Goal: Find specific page/section: Find specific page/section

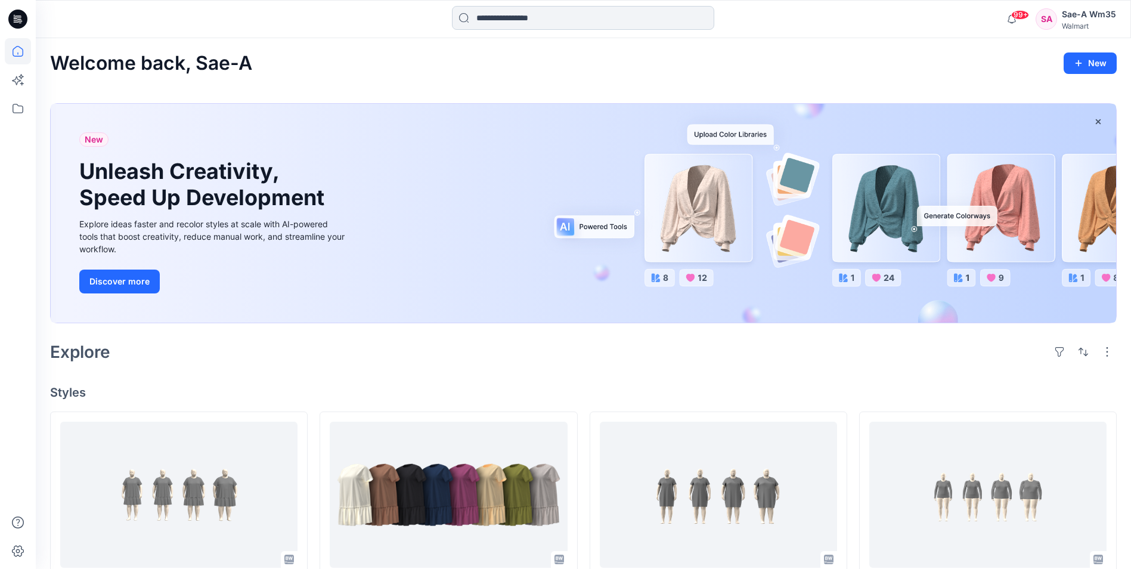
click at [525, 20] on input at bounding box center [583, 18] width 262 height 24
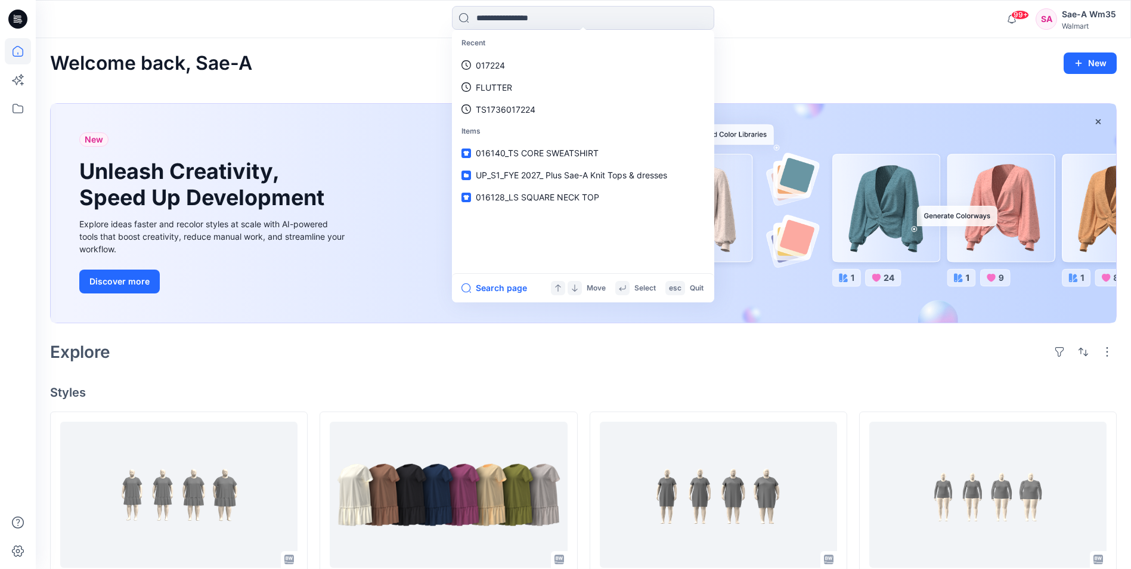
click at [17, 20] on icon at bounding box center [16, 20] width 4 height 1
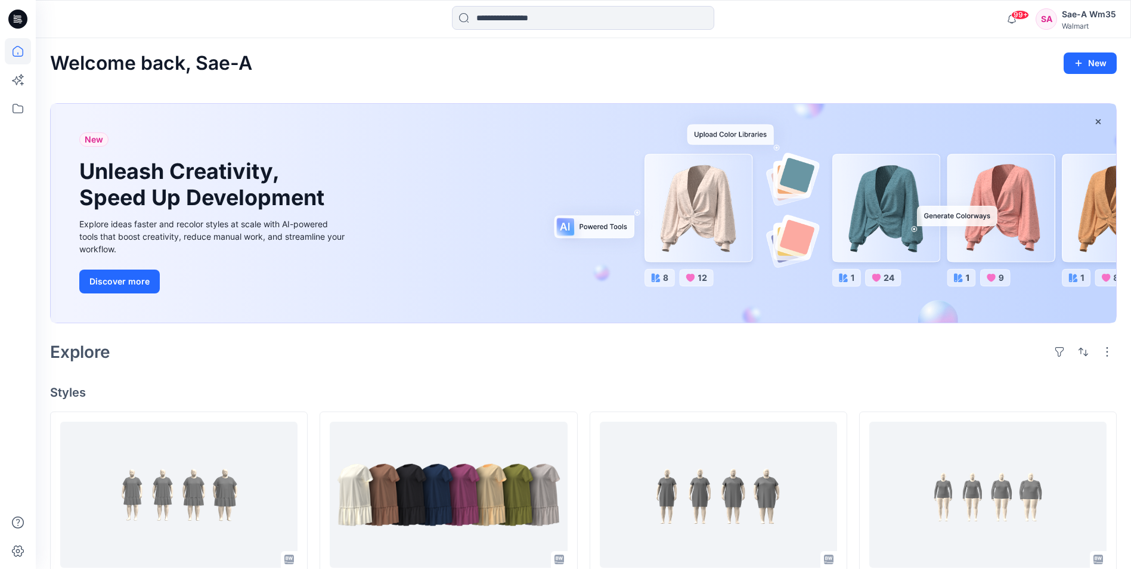
click at [1082, 16] on div "Sae-A Wm35" at bounding box center [1089, 14] width 54 height 14
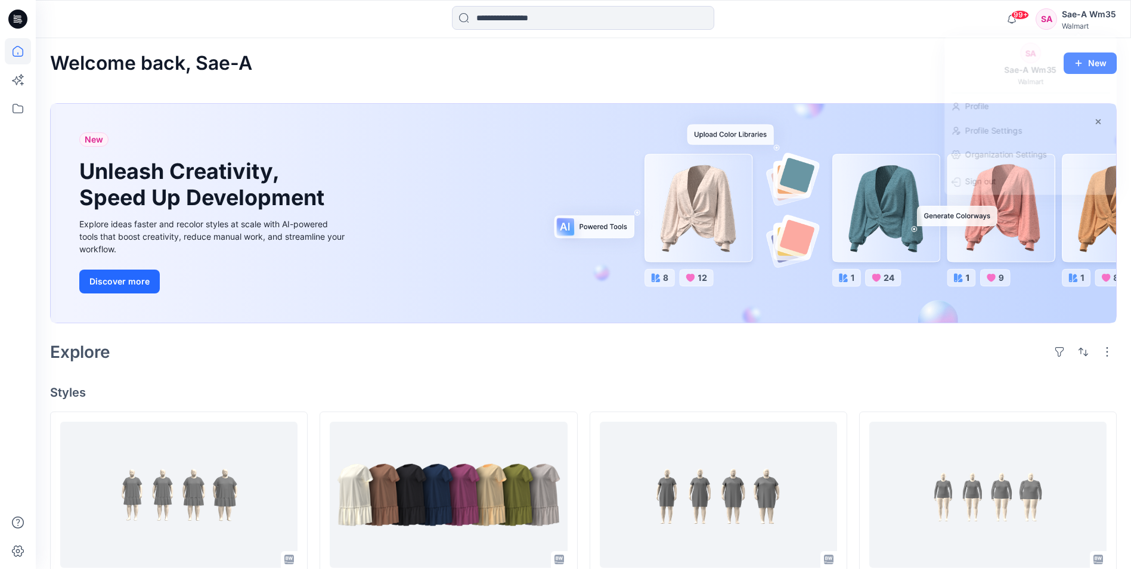
click at [891, 23] on div "99+ Notifications Sae-A Virtual 3d Team shared 019122_JSS_SS TIER TEE DRESS in …" at bounding box center [583, 19] width 1095 height 26
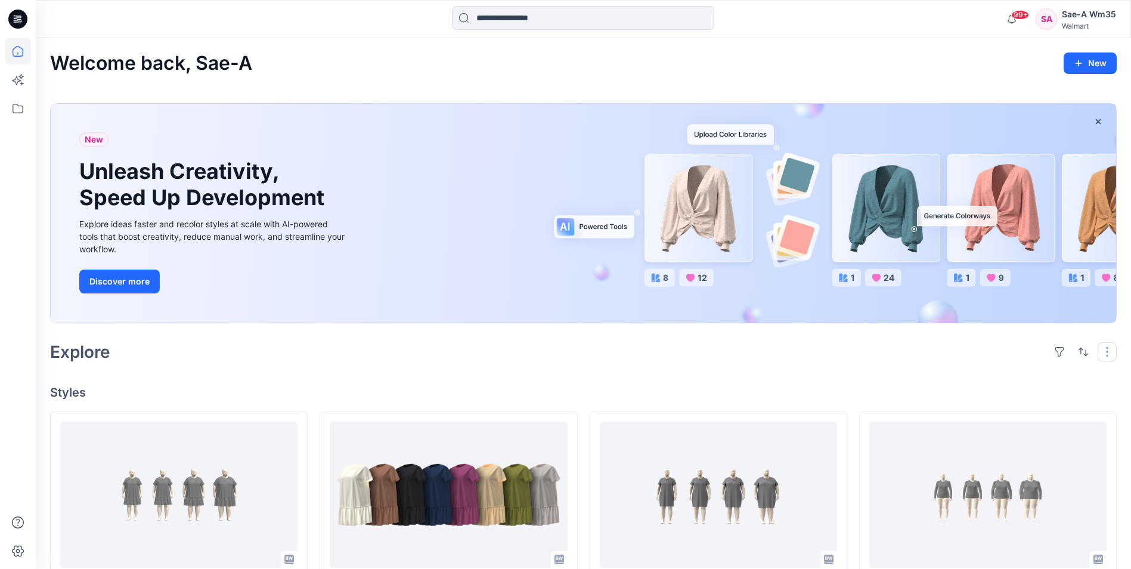
click at [1111, 348] on button "button" at bounding box center [1107, 351] width 19 height 19
click at [812, 351] on div "Explore Layout Grid Large Grid Folder View Compact Card Card View Card Info" at bounding box center [583, 352] width 1067 height 29
click at [22, 110] on icon at bounding box center [18, 108] width 26 height 26
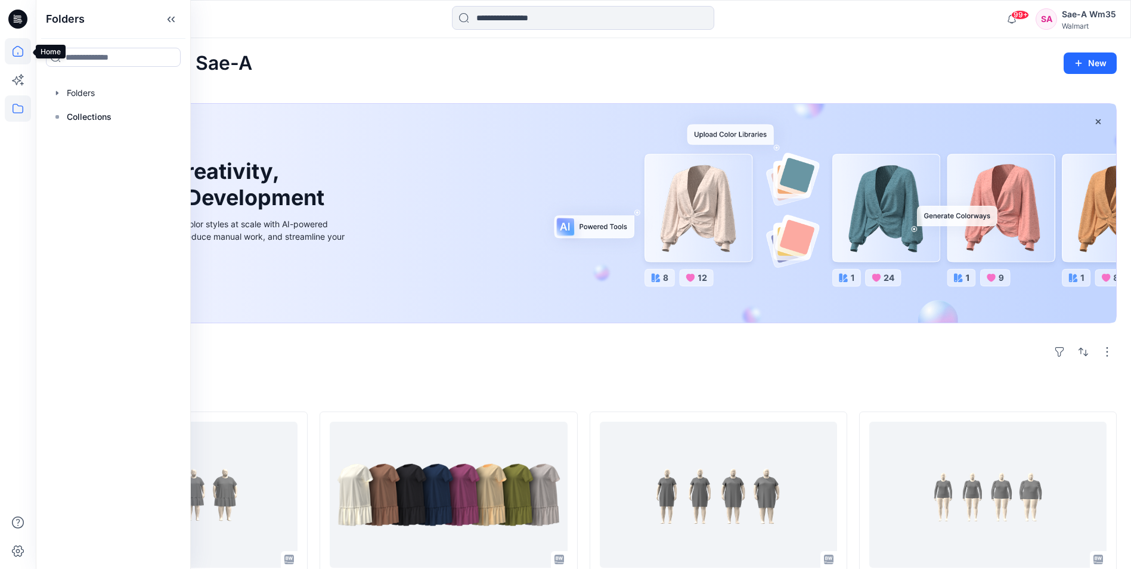
click at [22, 54] on icon at bounding box center [18, 51] width 26 height 26
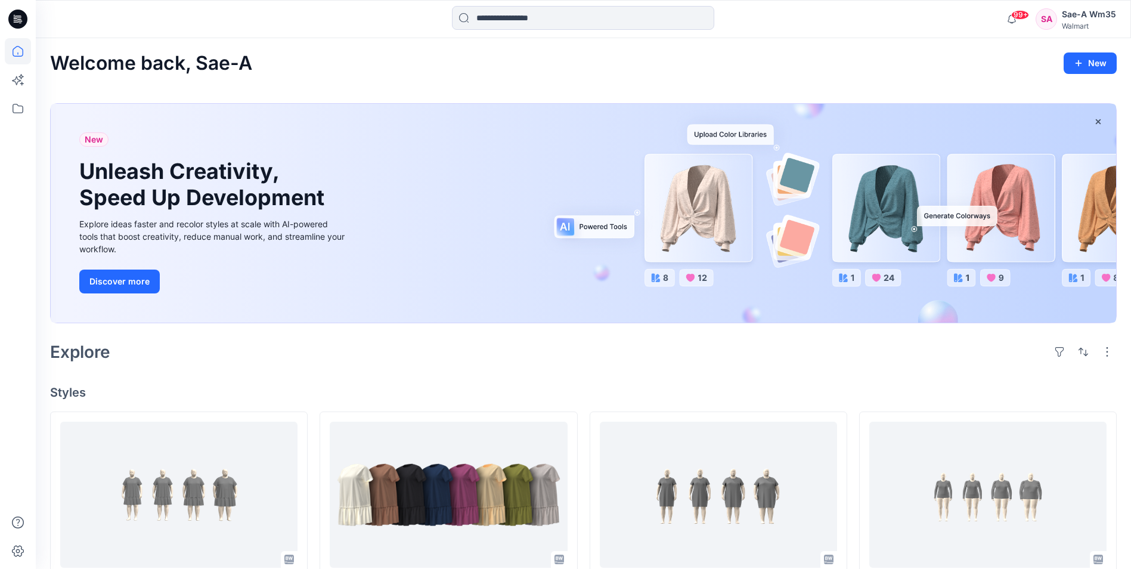
click at [23, 16] on icon at bounding box center [17, 19] width 19 height 19
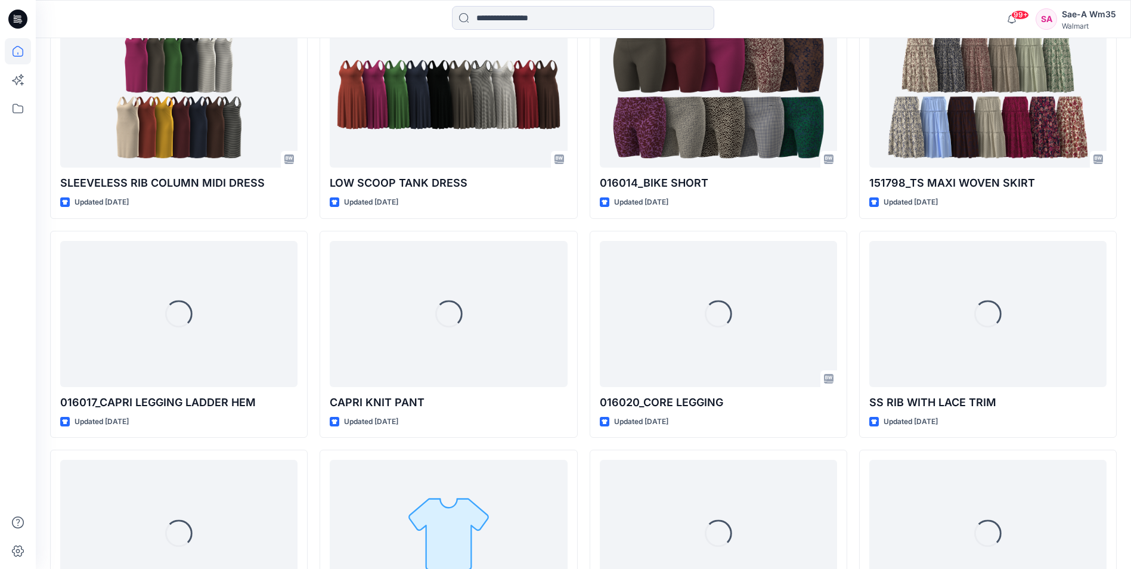
scroll to position [1503, 0]
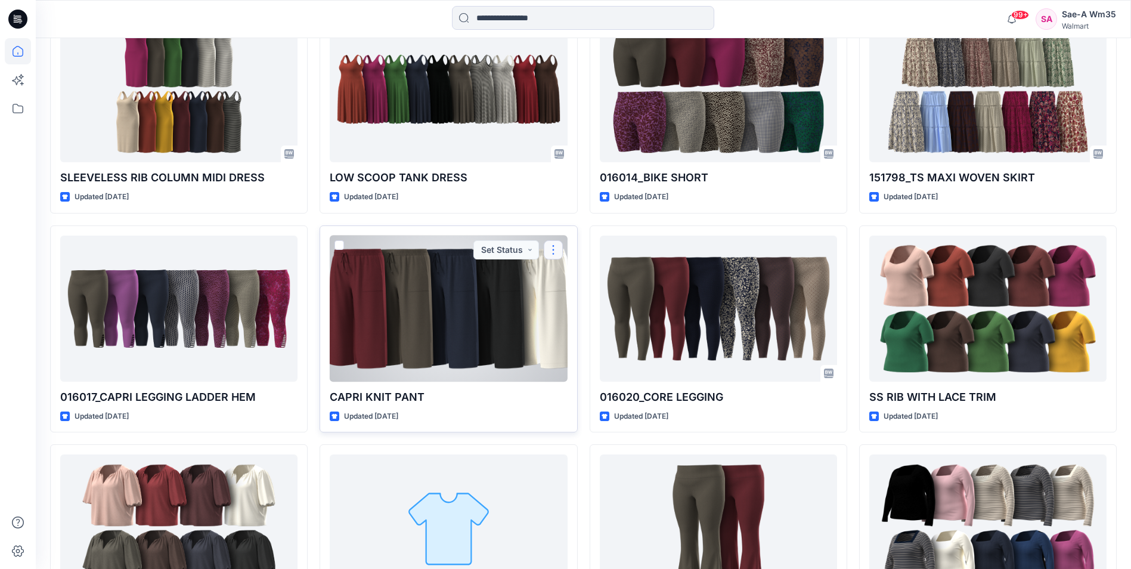
click at [556, 254] on button "button" at bounding box center [553, 249] width 19 height 19
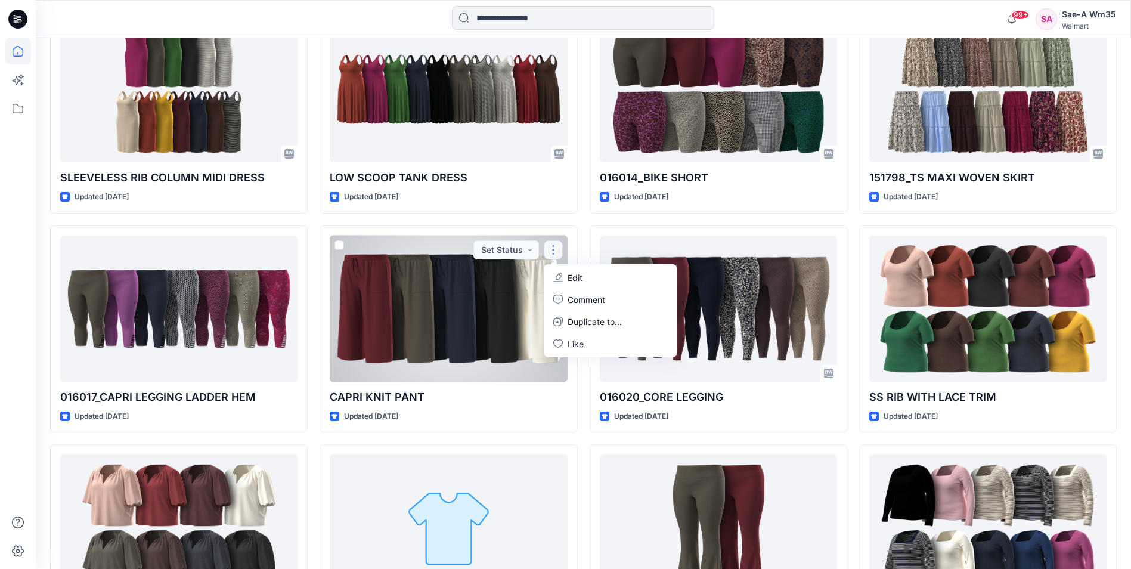
click at [480, 290] on div at bounding box center [448, 309] width 237 height 146
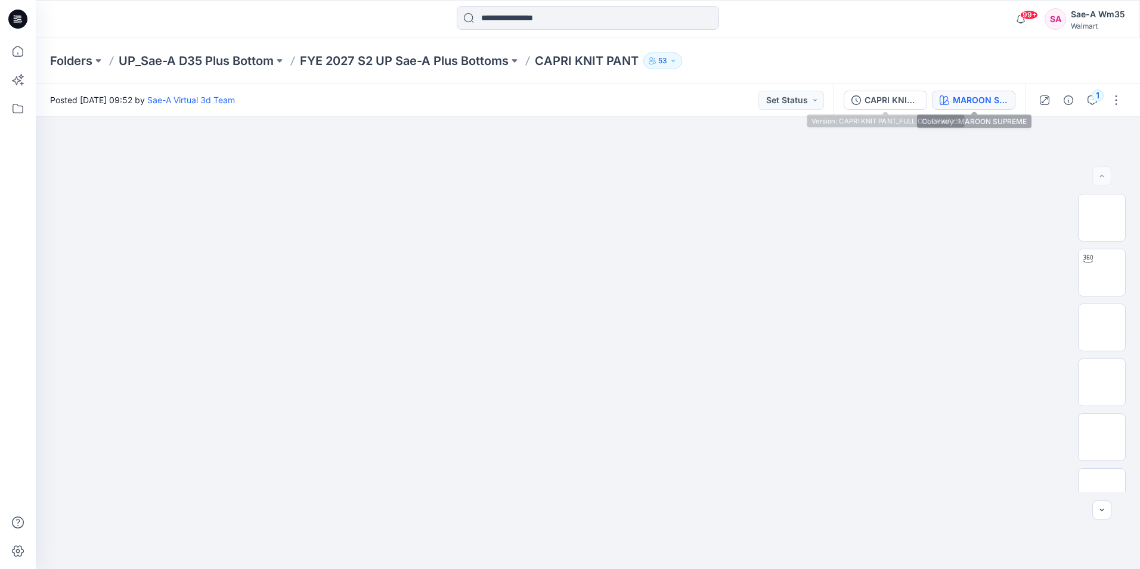
click at [1007, 97] on div "MAROON SUPREME" at bounding box center [980, 100] width 55 height 13
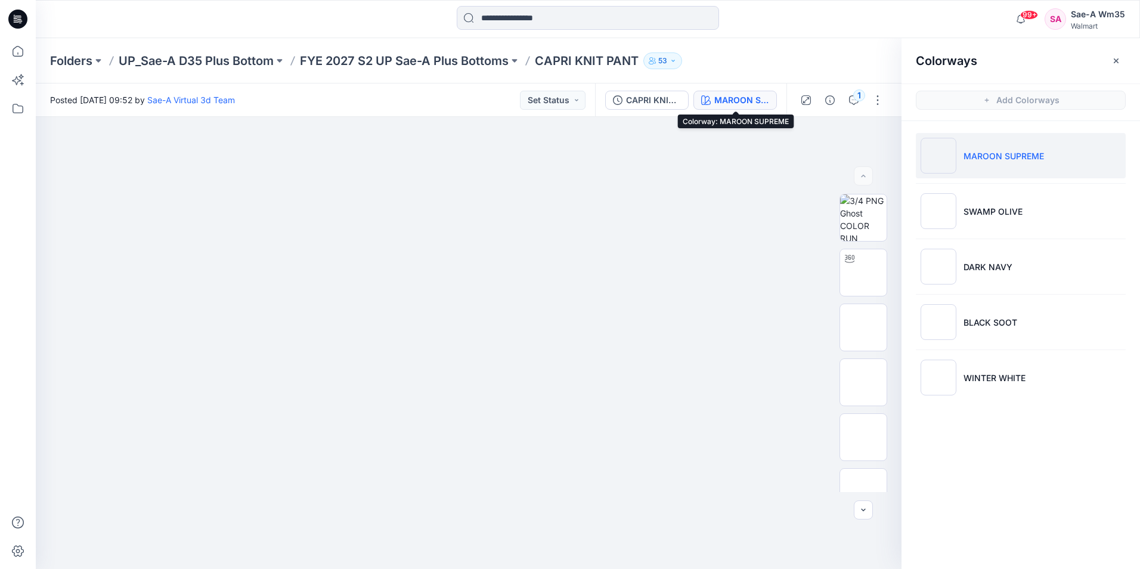
click at [741, 102] on div "MAROON SUPREME" at bounding box center [741, 100] width 55 height 13
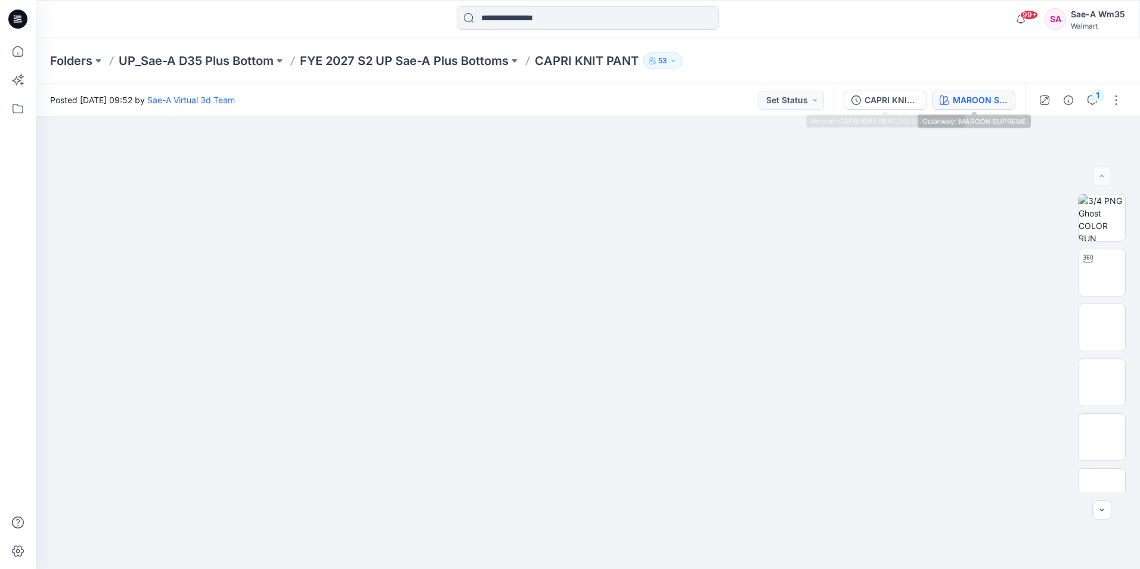
click at [948, 99] on icon "button" at bounding box center [945, 100] width 10 height 10
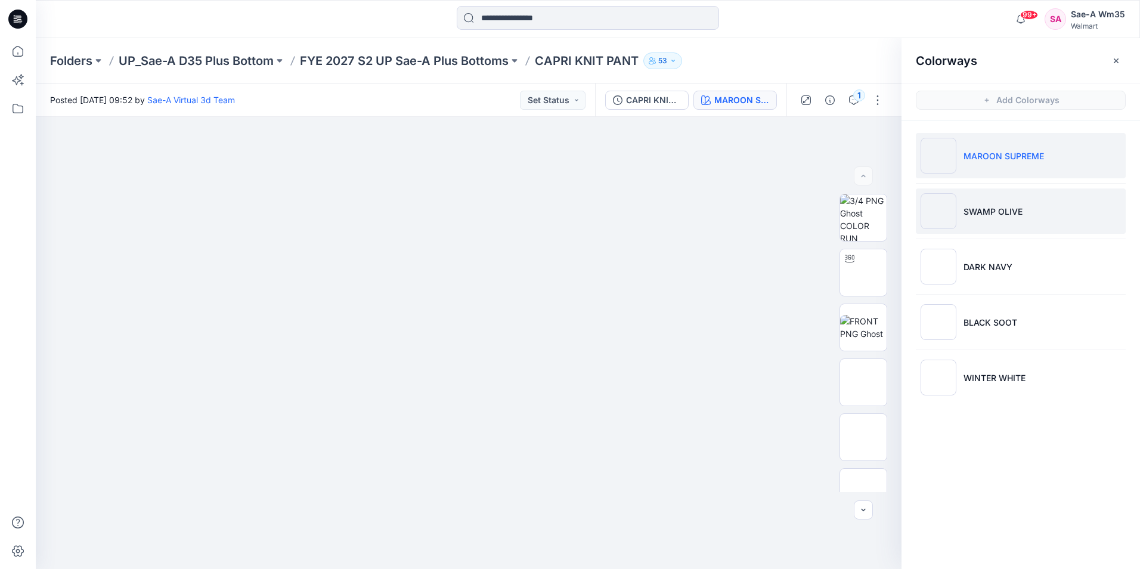
click at [969, 212] on p "SWAMP OLIVE" at bounding box center [993, 211] width 59 height 13
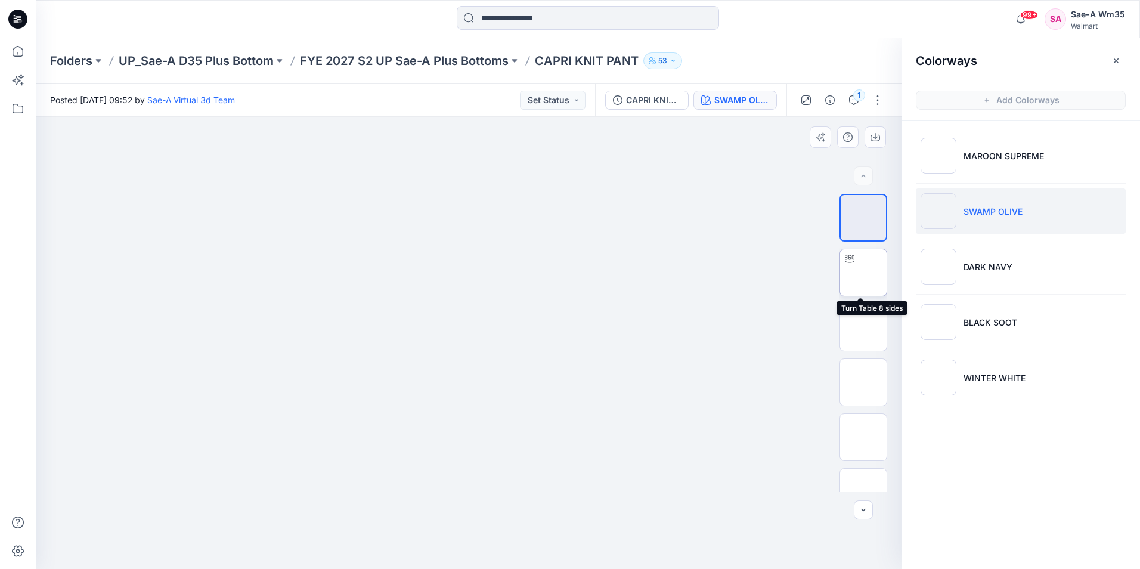
click at [863, 273] on img at bounding box center [863, 273] width 0 height 0
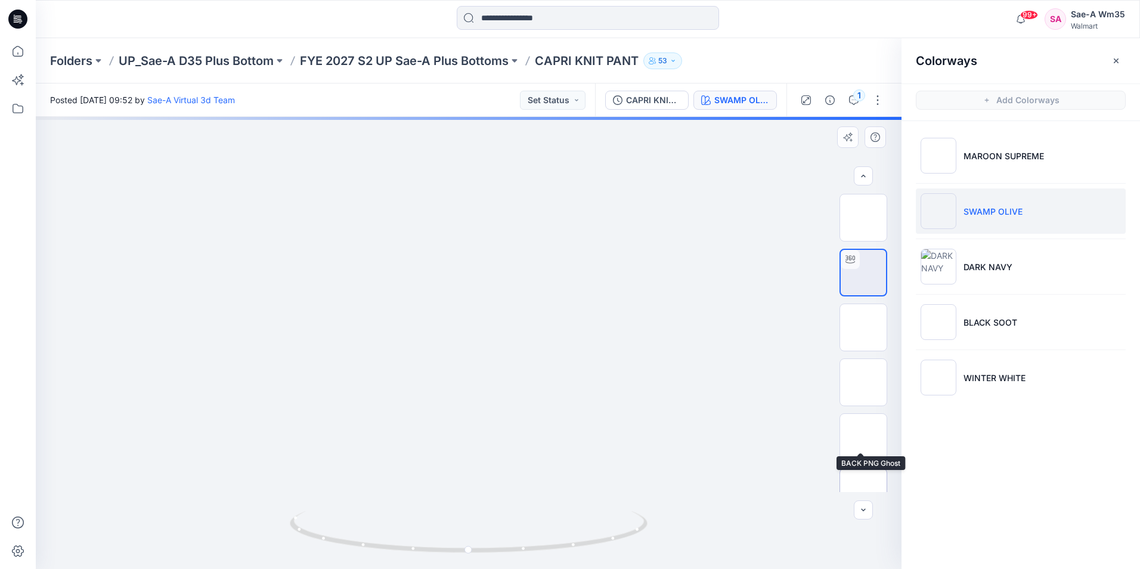
scroll to position [24, 0]
click at [863, 304] on img at bounding box center [863, 304] width 0 height 0
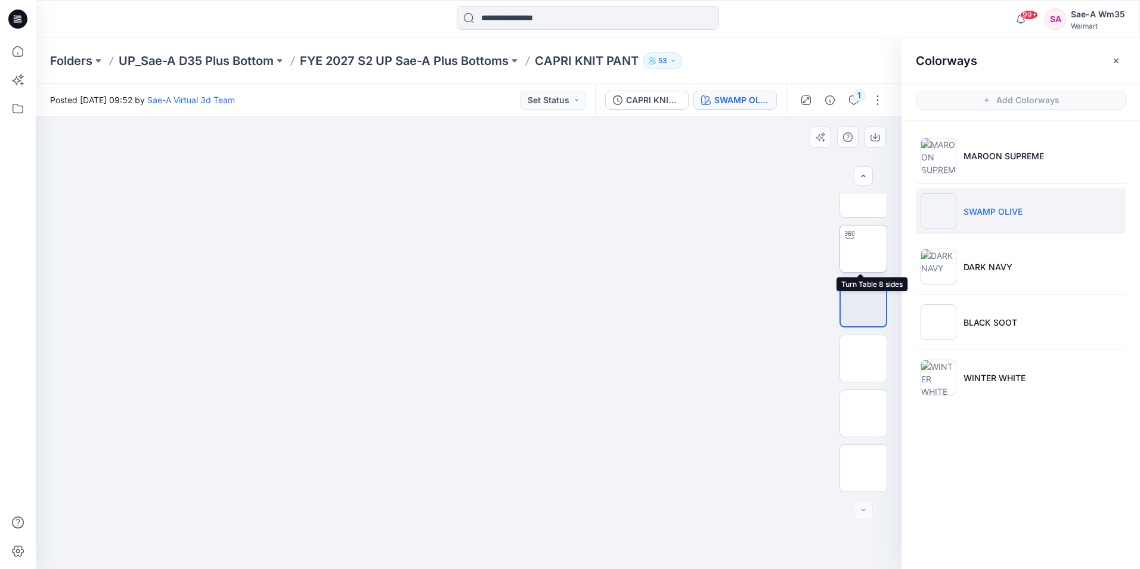
click at [863, 249] on img at bounding box center [863, 249] width 0 height 0
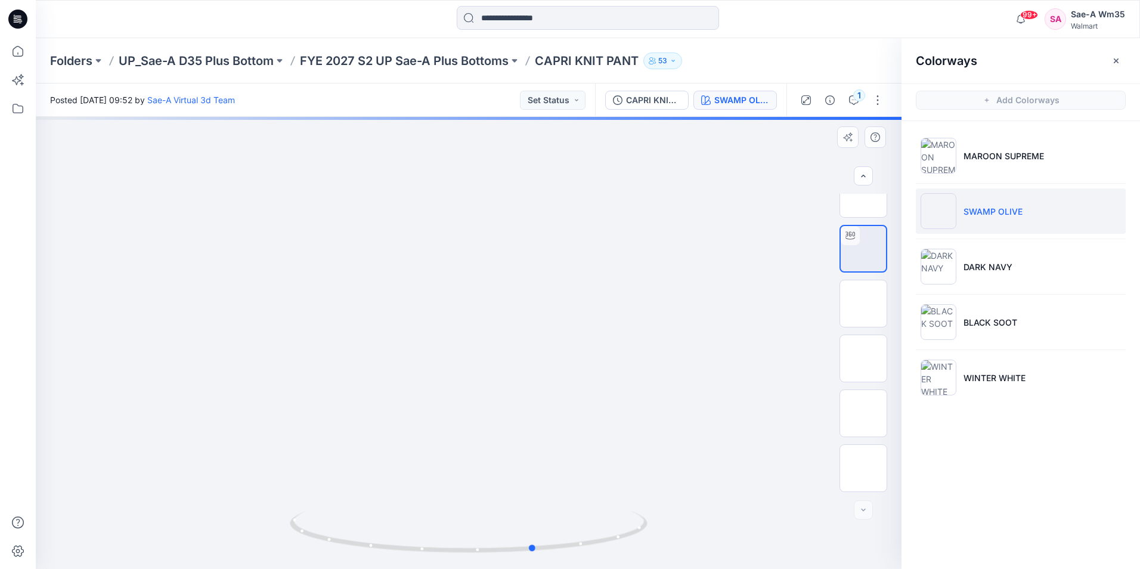
drag, startPoint x: 528, startPoint y: 506, endPoint x: 605, endPoint y: 488, distance: 79.0
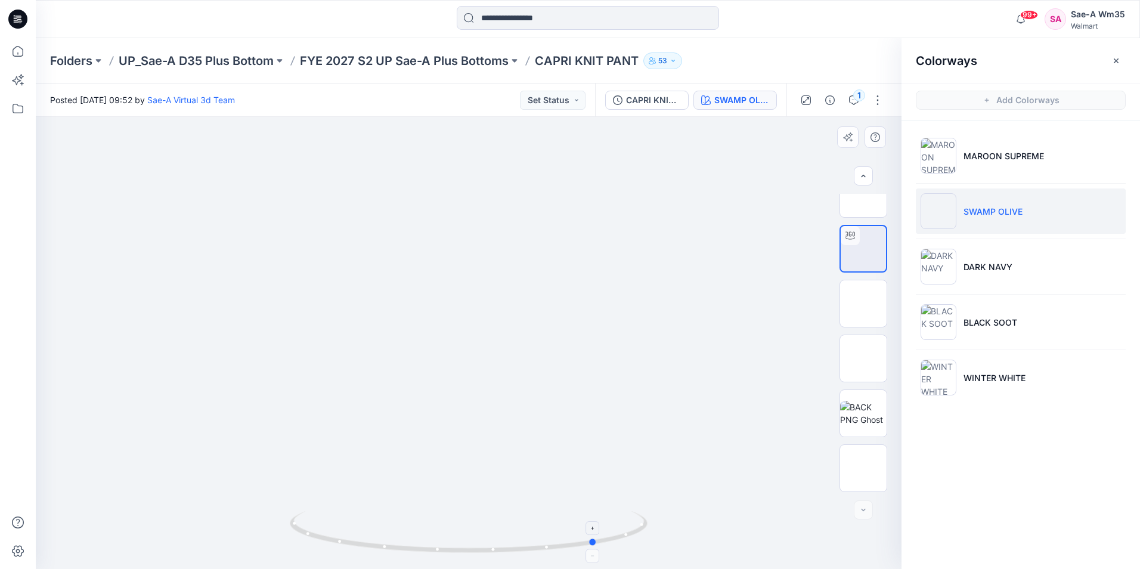
drag, startPoint x: 605, startPoint y: 488, endPoint x: 539, endPoint y: 523, distance: 74.4
click at [539, 523] on icon at bounding box center [470, 533] width 361 height 45
click at [632, 108] on button "CAPRI KNIT PANT_FULL COLORWAYS" at bounding box center [646, 100] width 83 height 19
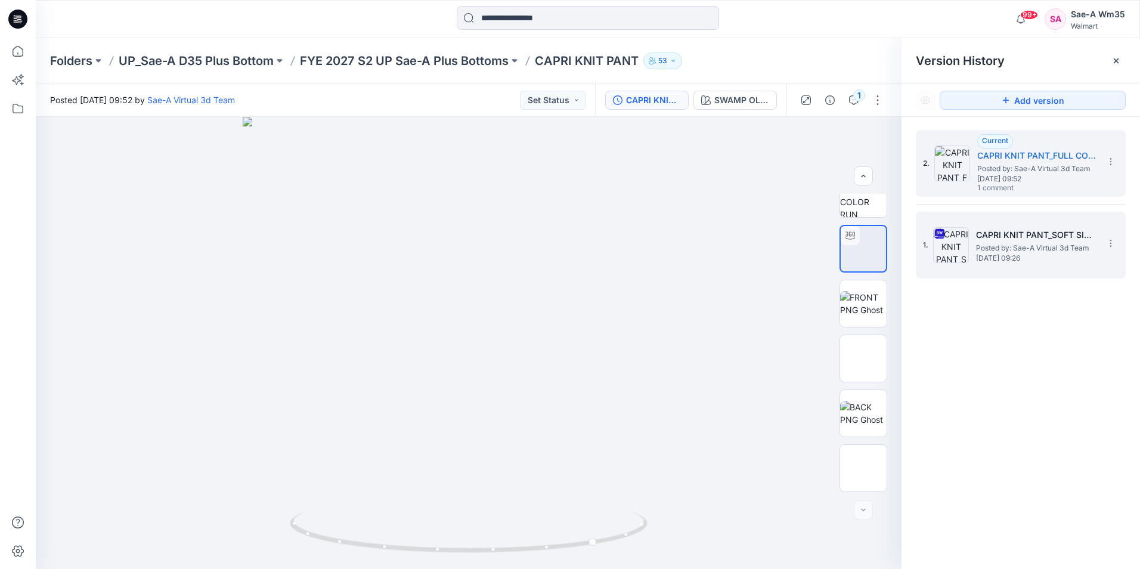
click at [1093, 264] on div "1. CAPRI KNIT PANT_SOFT SILVER Posted by: Sae-A Virtual 3d Team [DATE] 09:26" at bounding box center [1012, 244] width 179 height 57
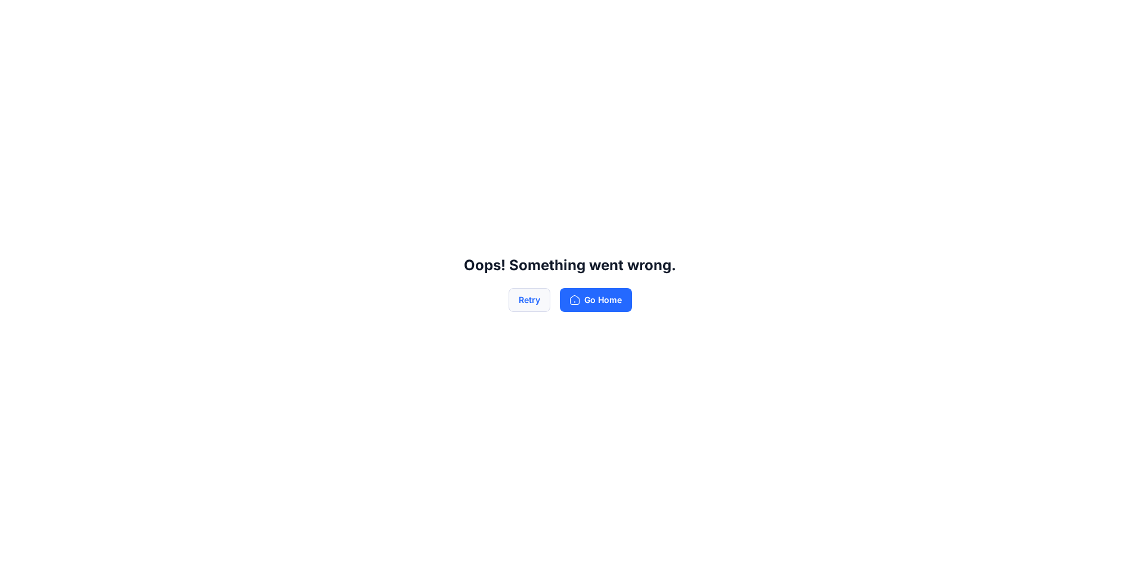
click at [535, 305] on button "Retry" at bounding box center [530, 300] width 42 height 24
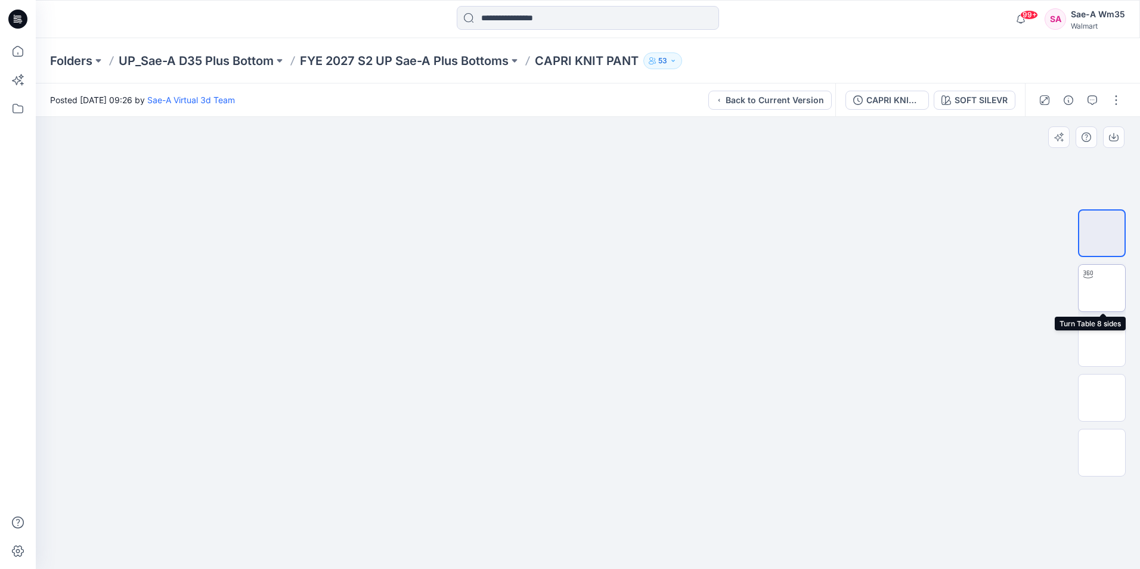
click at [1102, 288] on img at bounding box center [1102, 288] width 0 height 0
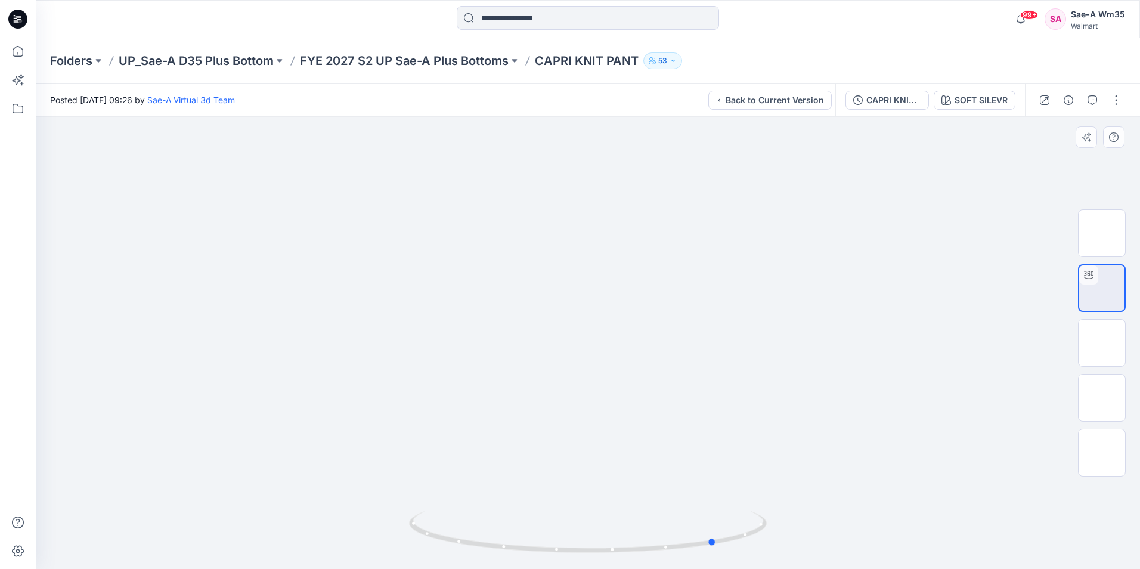
drag, startPoint x: 550, startPoint y: 467, endPoint x: 679, endPoint y: 465, distance: 128.8
click at [679, 465] on div at bounding box center [588, 343] width 1104 height 452
drag, startPoint x: 635, startPoint y: 516, endPoint x: 720, endPoint y: 494, distance: 87.9
click at [720, 494] on div at bounding box center [588, 343] width 1104 height 452
click at [788, 96] on button "Back to Current Version" at bounding box center [769, 100] width 123 height 19
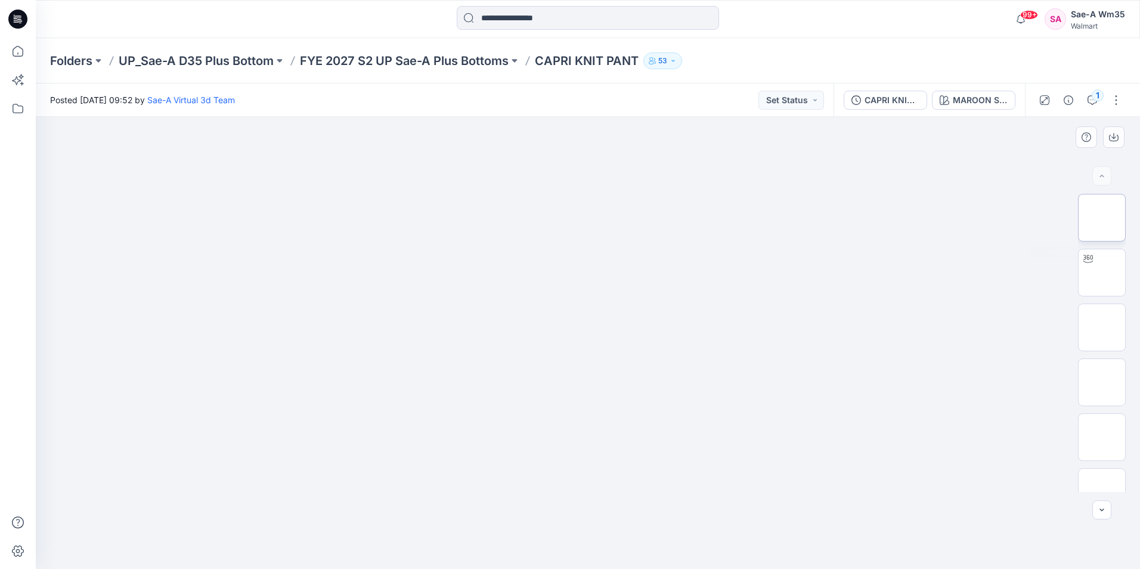
click at [1102, 218] on img at bounding box center [1102, 218] width 0 height 0
click at [1091, 256] on div at bounding box center [1088, 258] width 19 height 19
drag, startPoint x: 479, startPoint y: 538, endPoint x: 684, endPoint y: 533, distance: 204.6
click at [684, 533] on icon at bounding box center [589, 533] width 361 height 45
drag, startPoint x: 742, startPoint y: 469, endPoint x: 646, endPoint y: 482, distance: 96.4
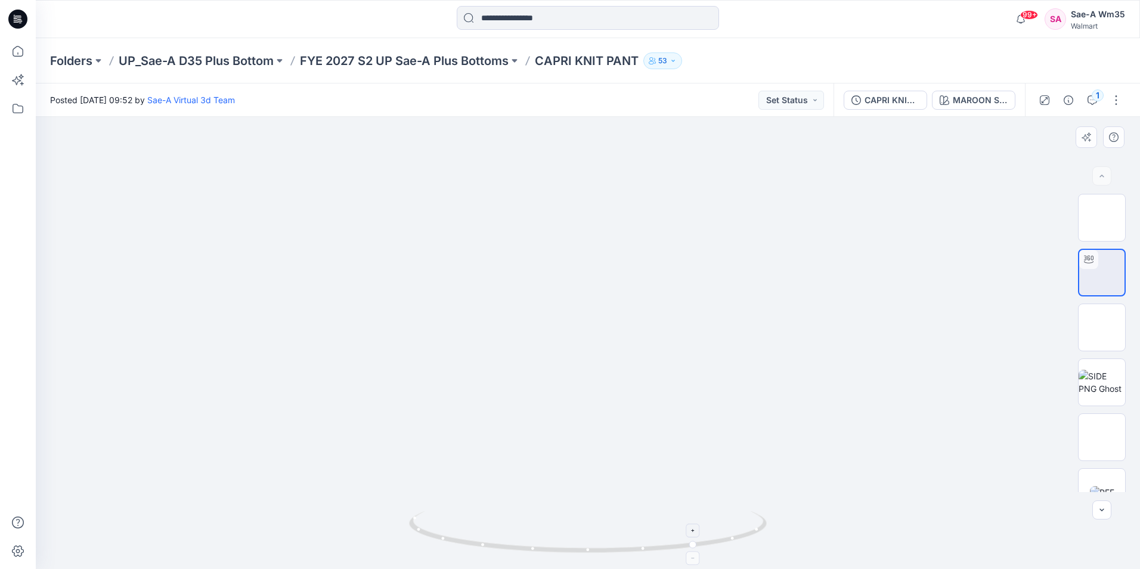
drag, startPoint x: 646, startPoint y: 482, endPoint x: 747, endPoint y: 515, distance: 106.0
click at [747, 515] on icon at bounding box center [589, 533] width 361 height 45
drag, startPoint x: 748, startPoint y: 507, endPoint x: 534, endPoint y: 519, distance: 214.4
click at [534, 519] on div at bounding box center [588, 343] width 1104 height 452
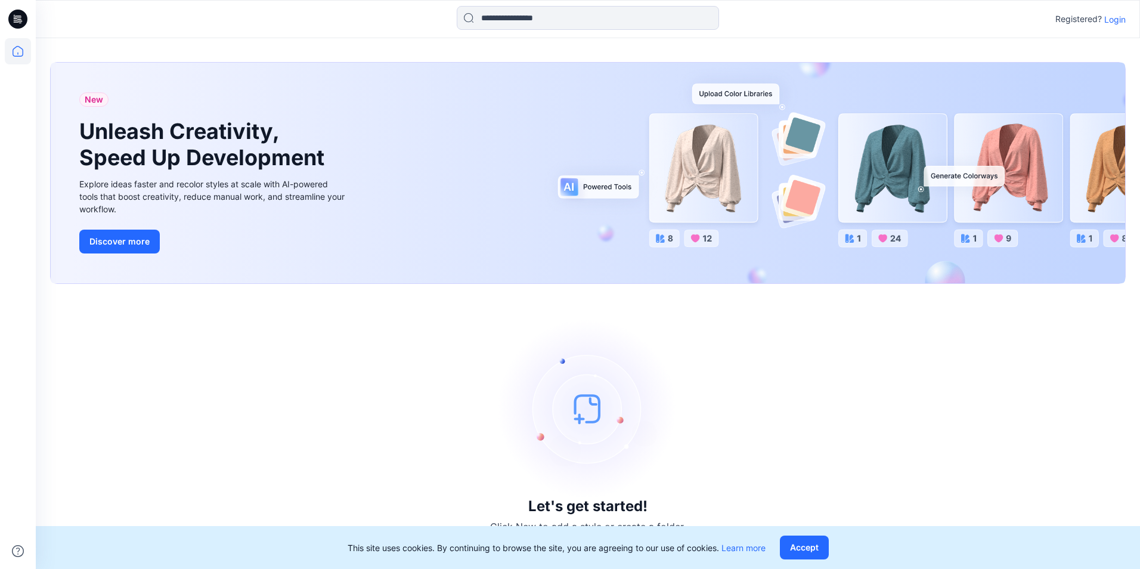
click at [1117, 21] on p "Login" at bounding box center [1114, 19] width 21 height 13
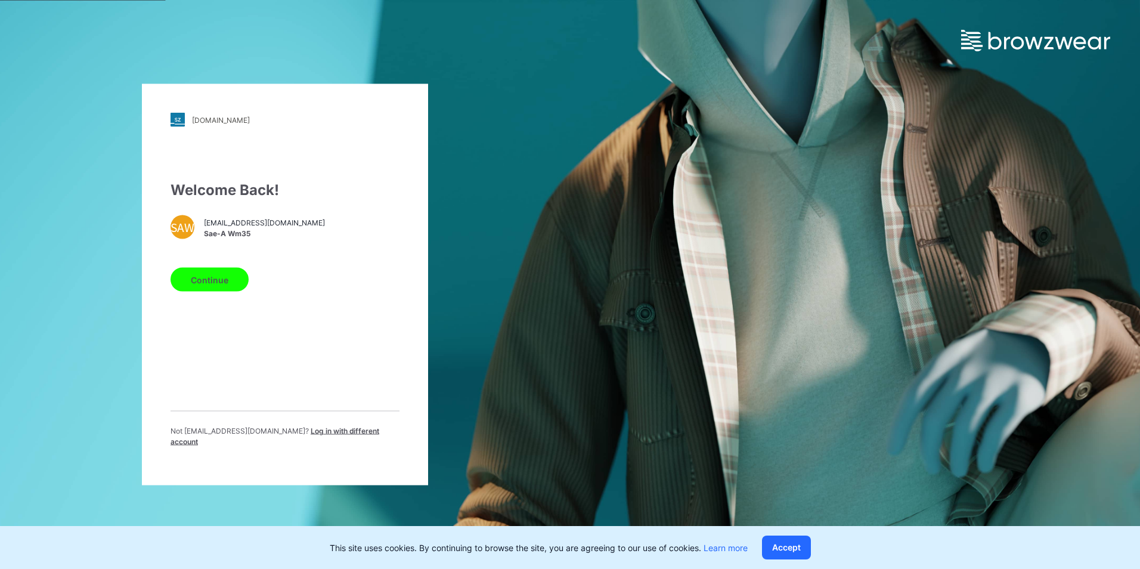
click at [252, 239] on span "Sae-A Wm35" at bounding box center [264, 233] width 121 height 11
click at [218, 291] on button "Continue" at bounding box center [210, 280] width 78 height 24
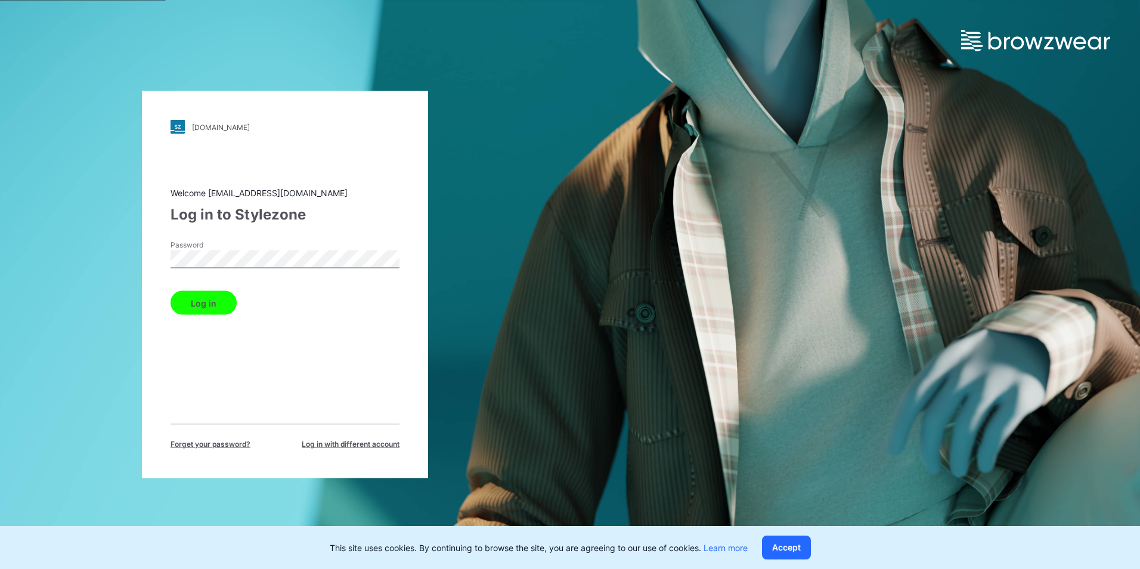
click at [217, 308] on button "Log in" at bounding box center [204, 303] width 66 height 24
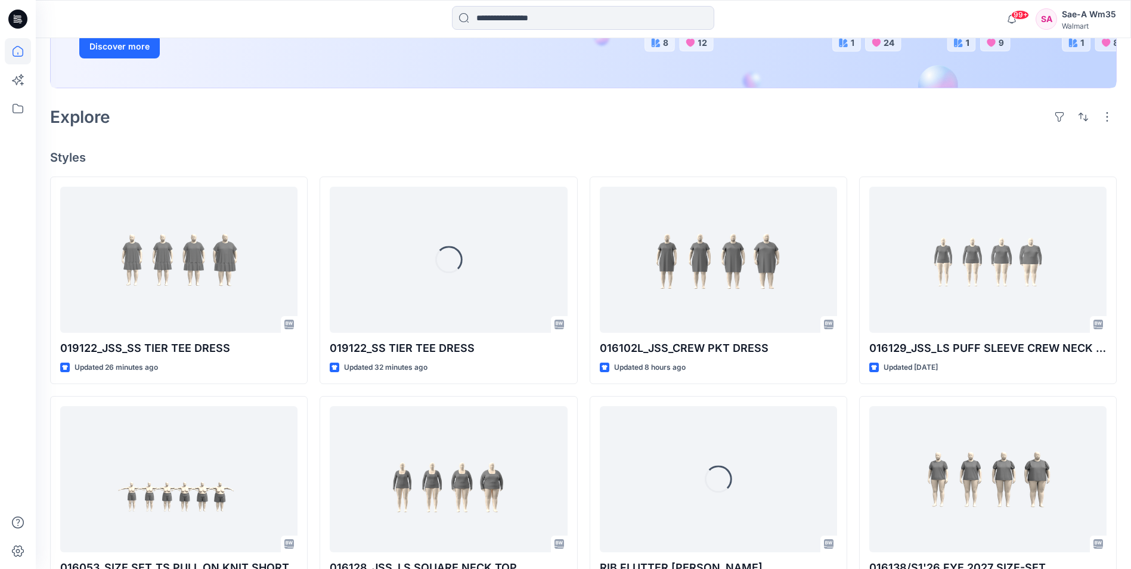
scroll to position [239, 0]
